Goal: Information Seeking & Learning: Learn about a topic

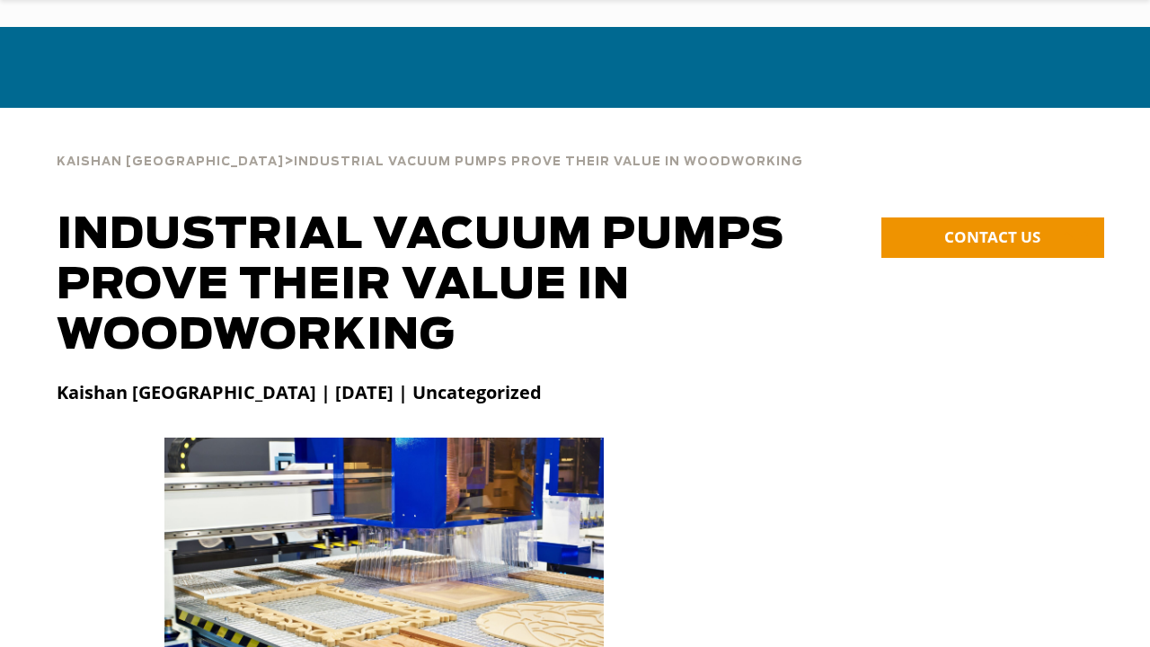
scroll to position [90, 0]
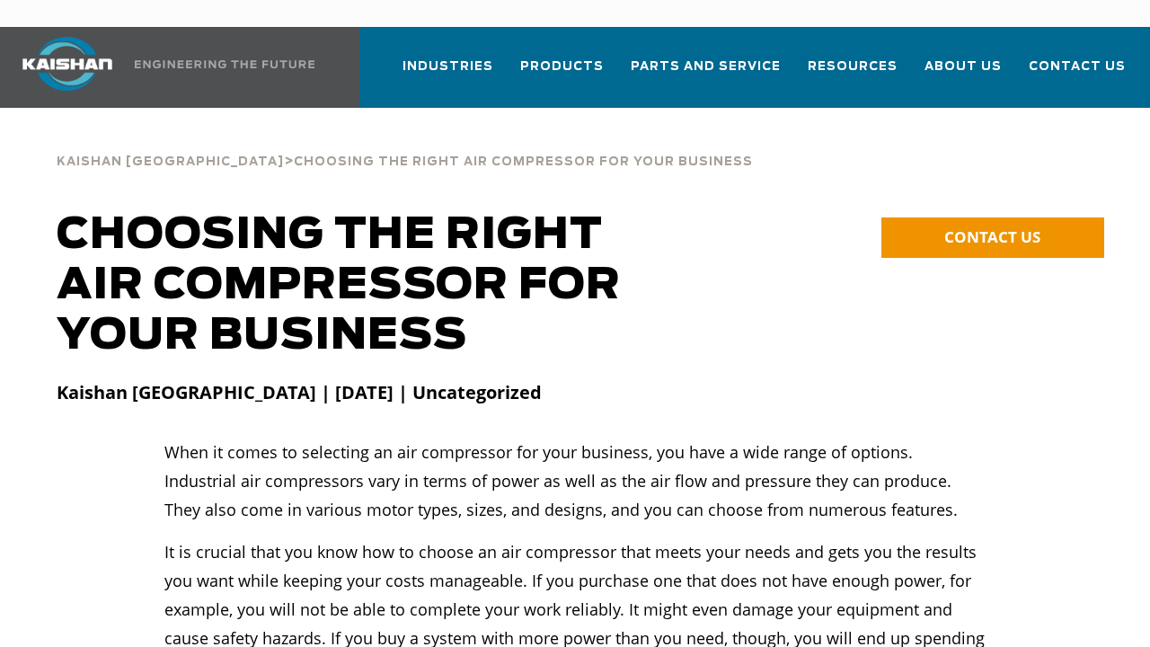
scroll to position [90, 0]
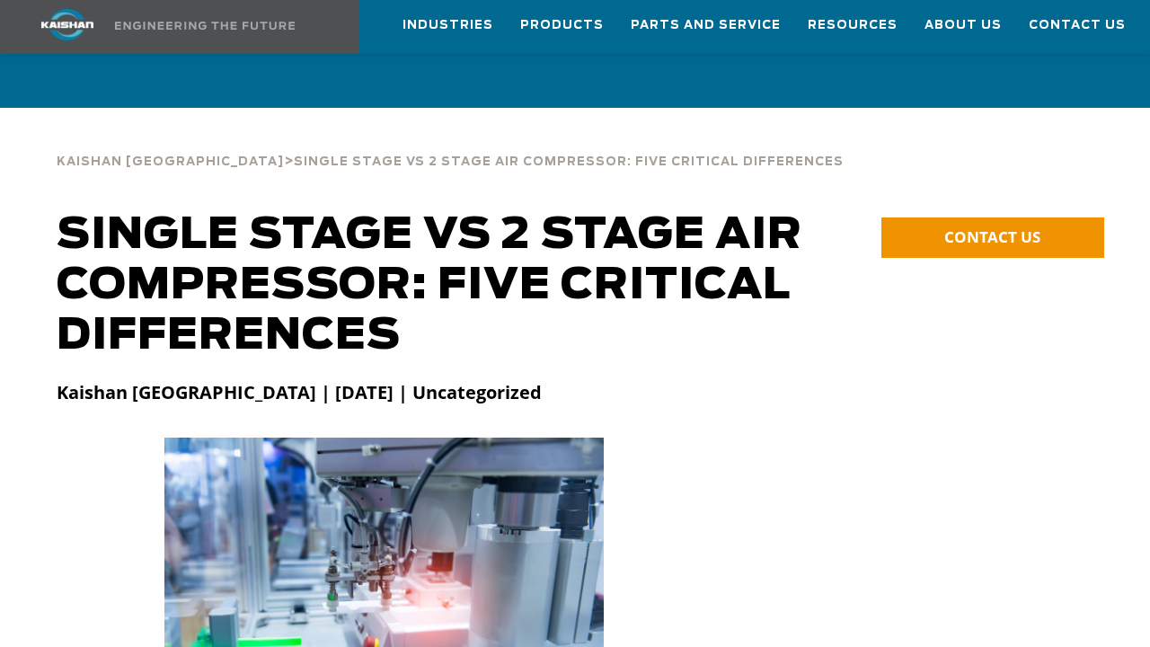
scroll to position [90, 0]
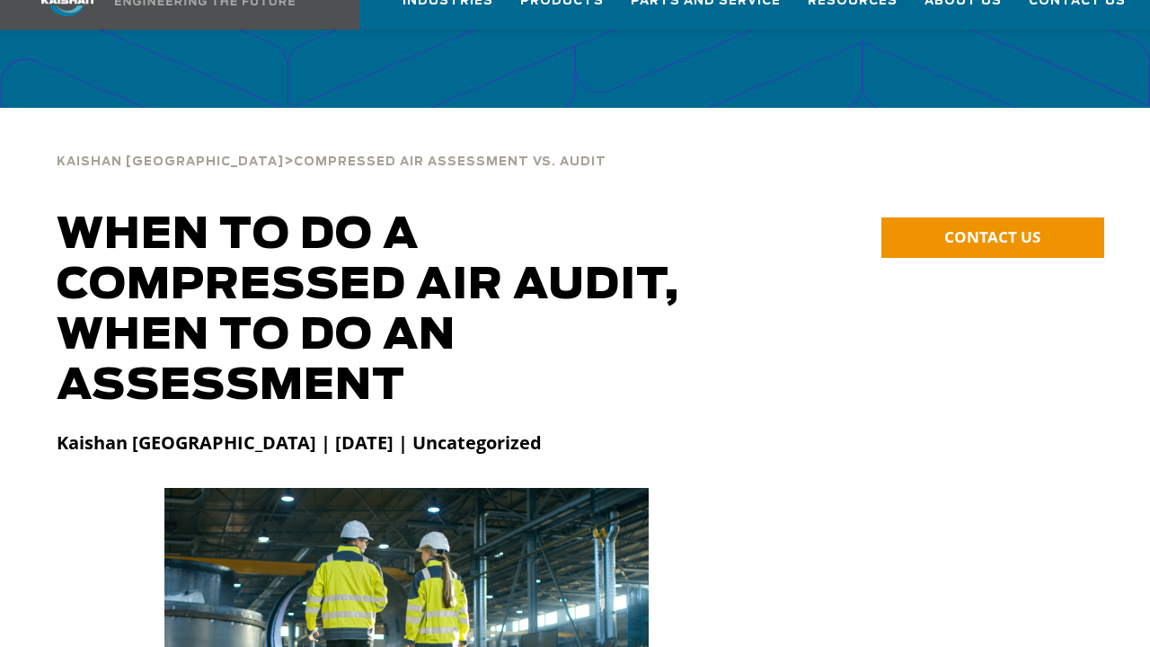
scroll to position [90, 0]
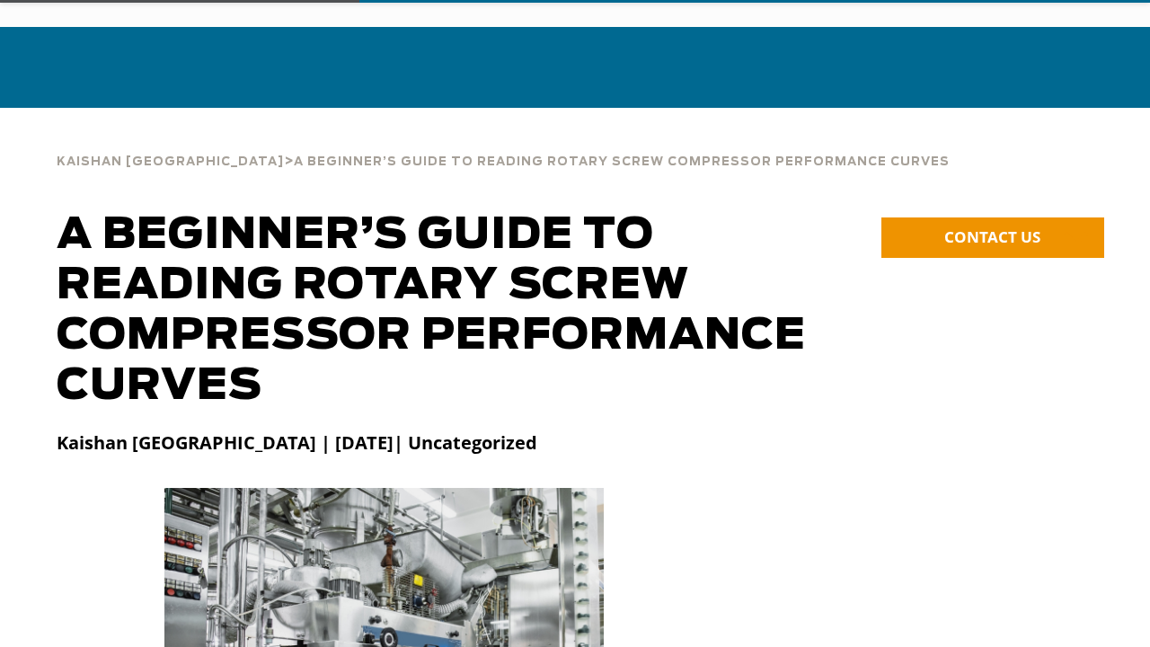
scroll to position [90, 0]
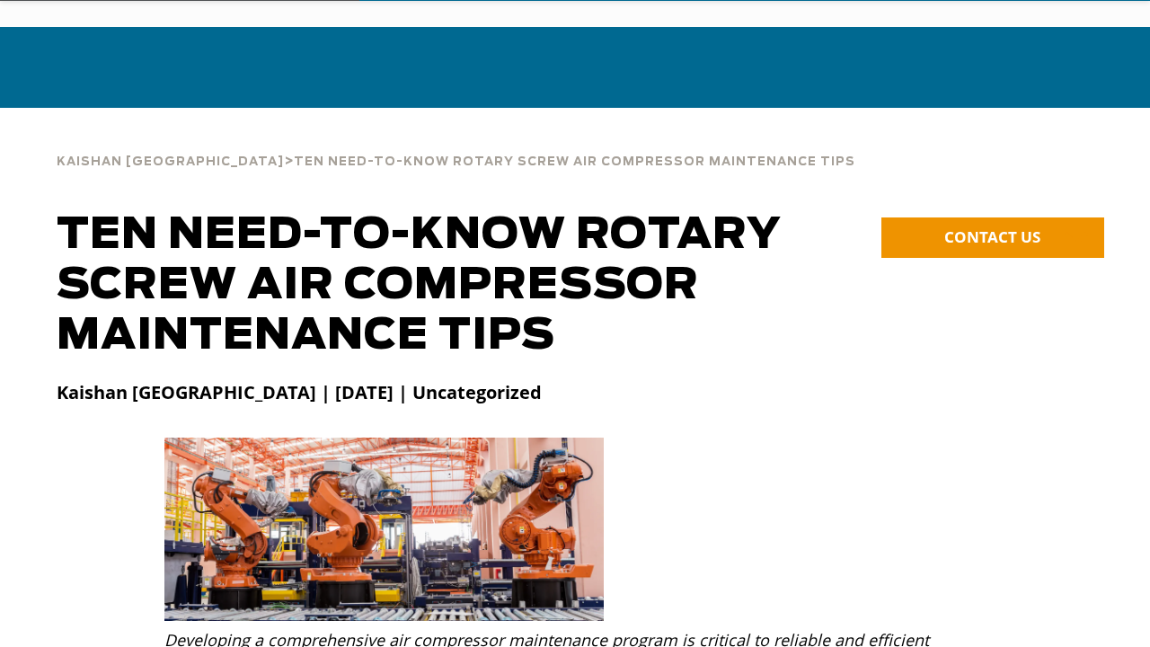
scroll to position [90, 0]
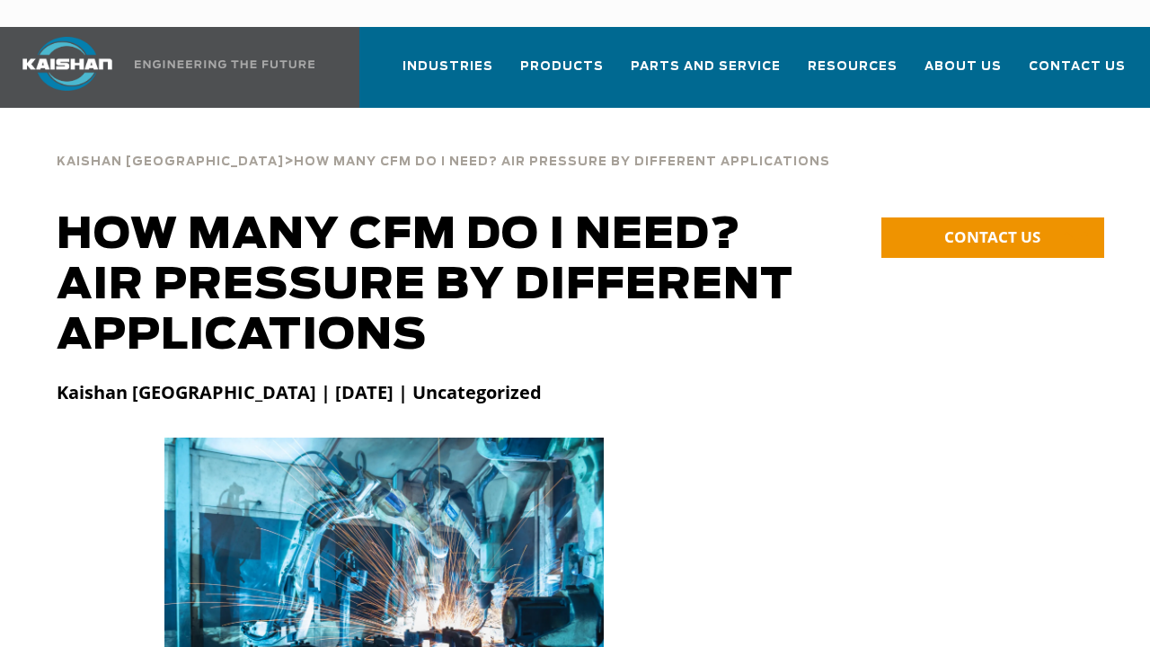
scroll to position [90, 0]
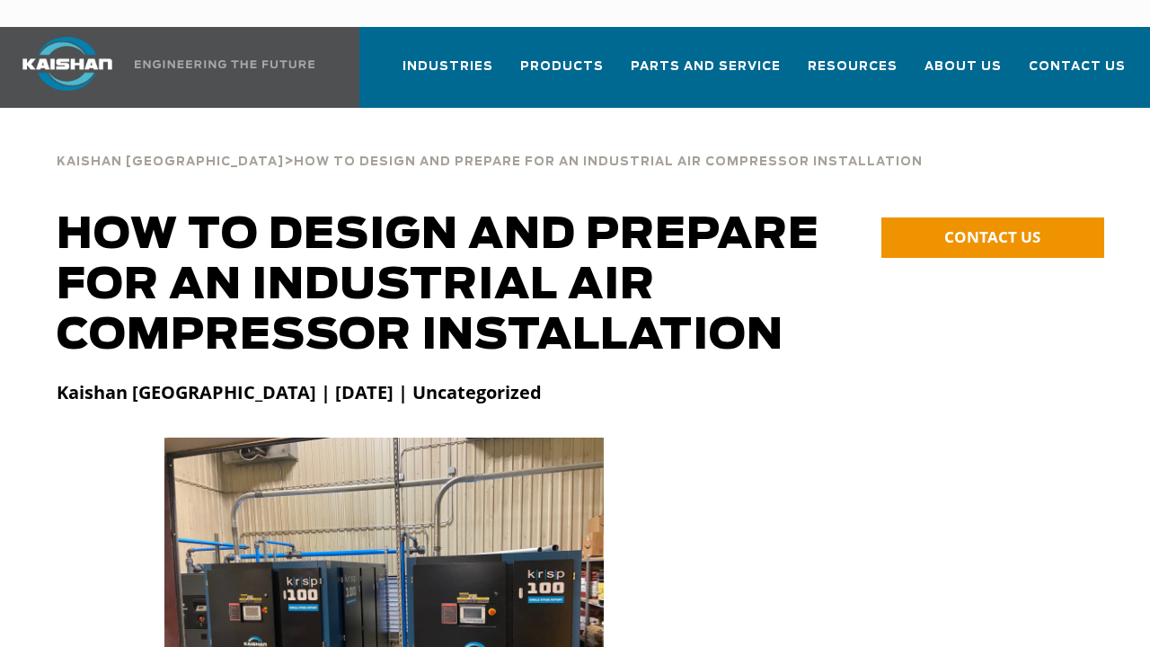
scroll to position [90, 0]
